Goal: Transaction & Acquisition: Purchase product/service

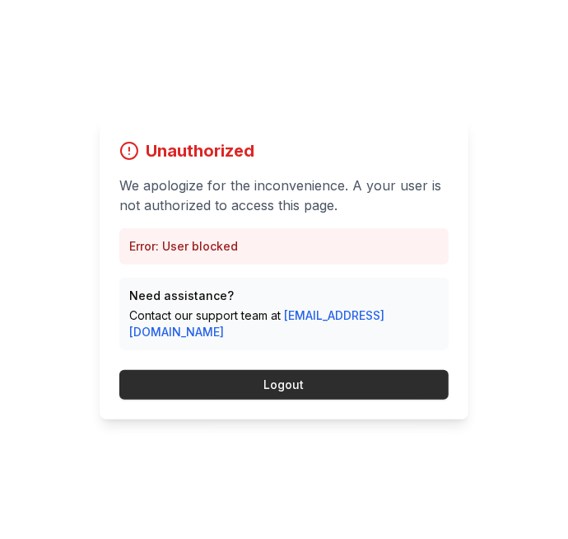
click at [386, 400] on button "Logout" at bounding box center [284, 385] width 330 height 30
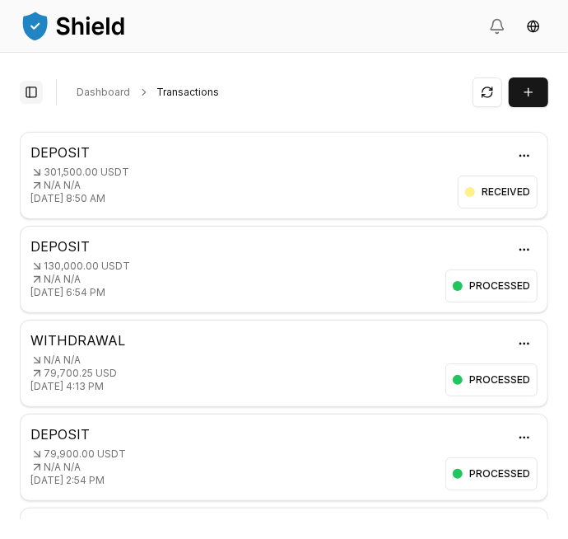
click at [33, 91] on button "Toggle Sidebar" at bounding box center [31, 92] width 23 height 23
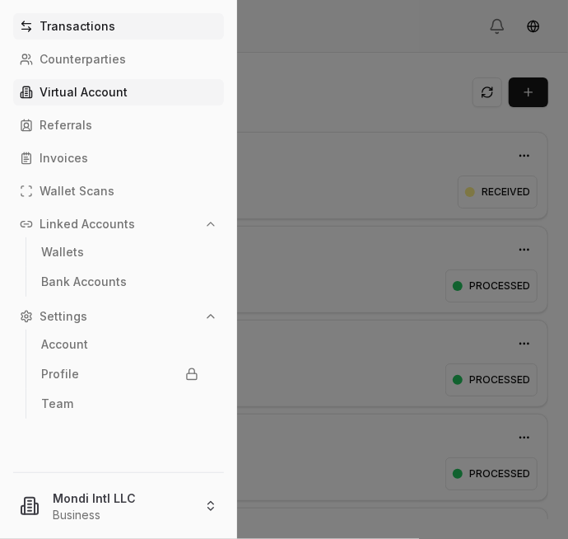
click at [101, 100] on link "Virtual Account" at bounding box center [118, 92] width 211 height 26
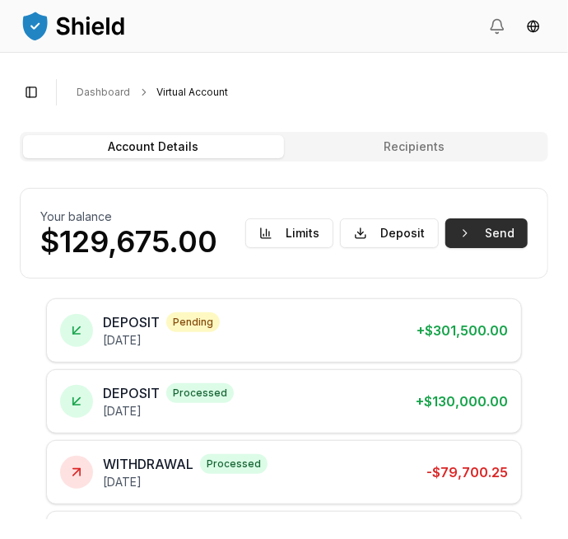
click at [483, 236] on button "Send" at bounding box center [487, 233] width 82 height 30
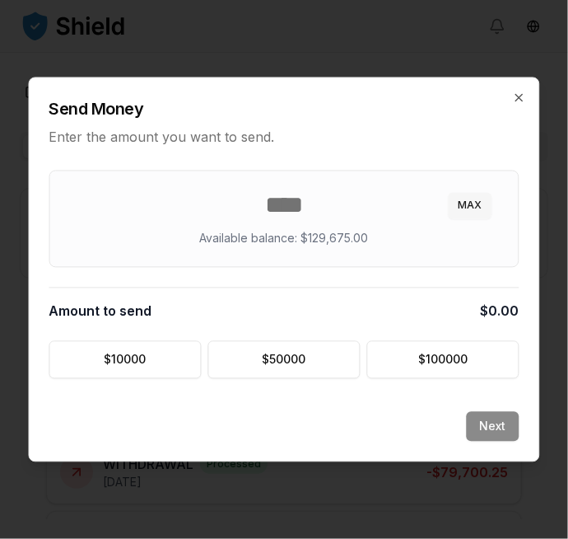
click at [472, 211] on button "MAX" at bounding box center [471, 206] width 44 height 26
type input "******"
click at [493, 417] on button "Next" at bounding box center [493, 427] width 53 height 30
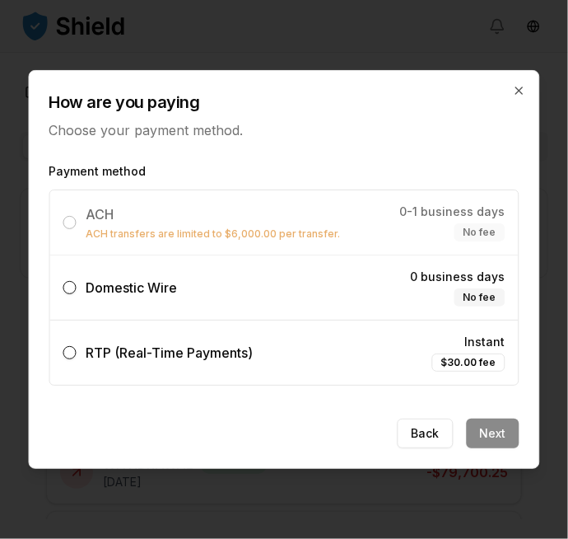
click at [222, 294] on label "Domestic Wire 0 business days No fee" at bounding box center [284, 287] width 469 height 64
click at [77, 294] on button "Domestic Wire 0 business days No fee" at bounding box center [69, 287] width 13 height 13
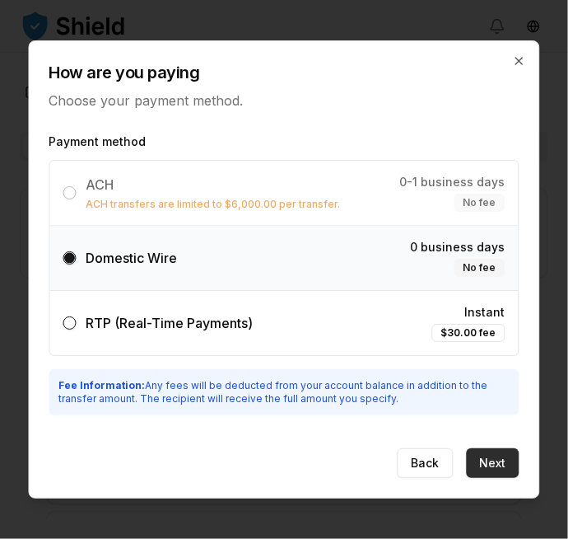
click at [501, 463] on button "Next" at bounding box center [493, 463] width 53 height 30
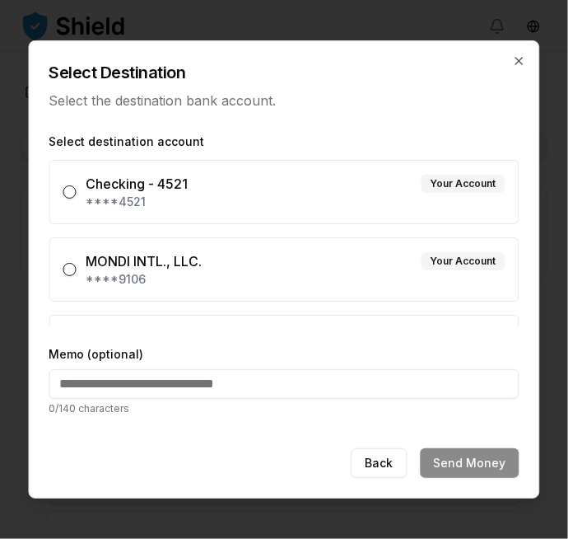
click at [352, 269] on div "MONDI INTL., LLC. Your Account" at bounding box center [295, 261] width 419 height 20
click at [77, 269] on button "MONDI INTL., LLC. Your Account ****9106" at bounding box center [69, 269] width 13 height 13
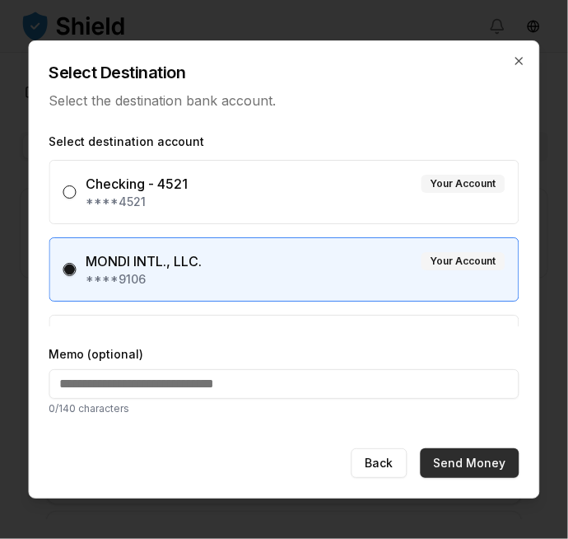
click at [490, 465] on button "Send Money" at bounding box center [470, 463] width 99 height 30
